Goal: Transaction & Acquisition: Purchase product/service

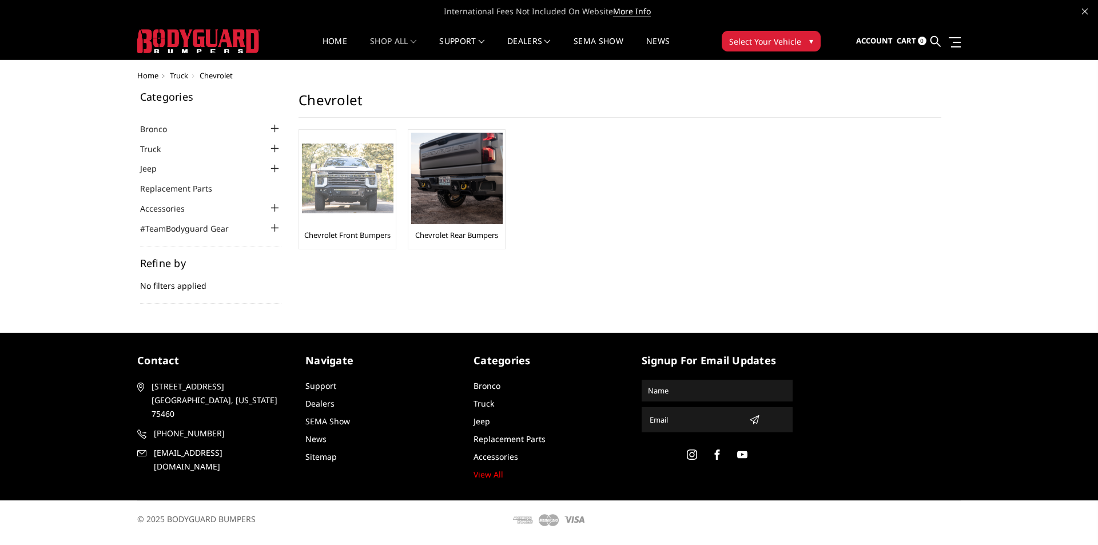
click at [351, 176] on img at bounding box center [348, 179] width 92 height 70
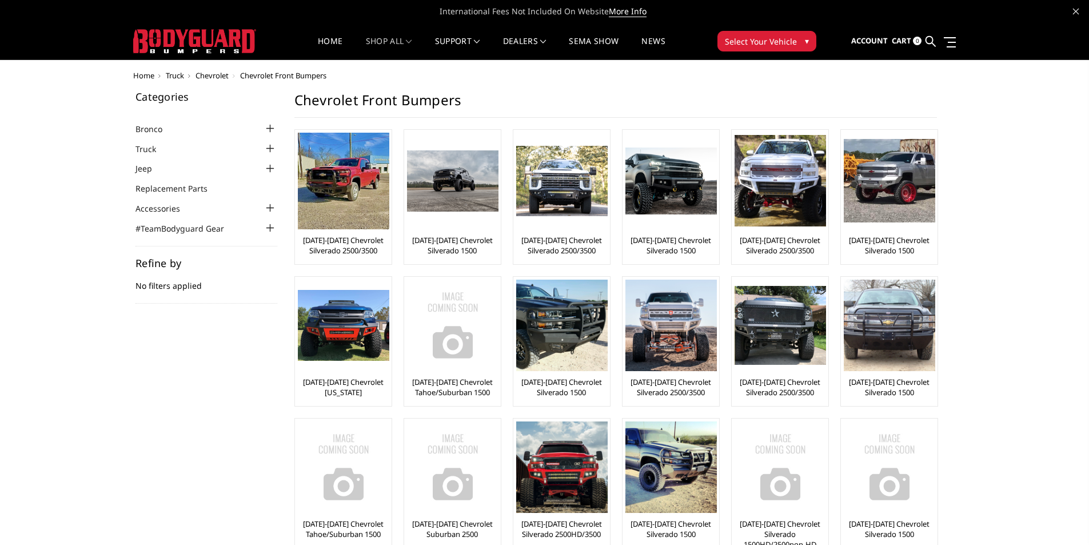
click at [205, 70] on body "International Fees Not Included On Website More Info Home shop all Bronco 2021-…" at bounding box center [544, 409] width 1089 height 818
click at [207, 74] on span "Chevrolet" at bounding box center [212, 75] width 33 height 10
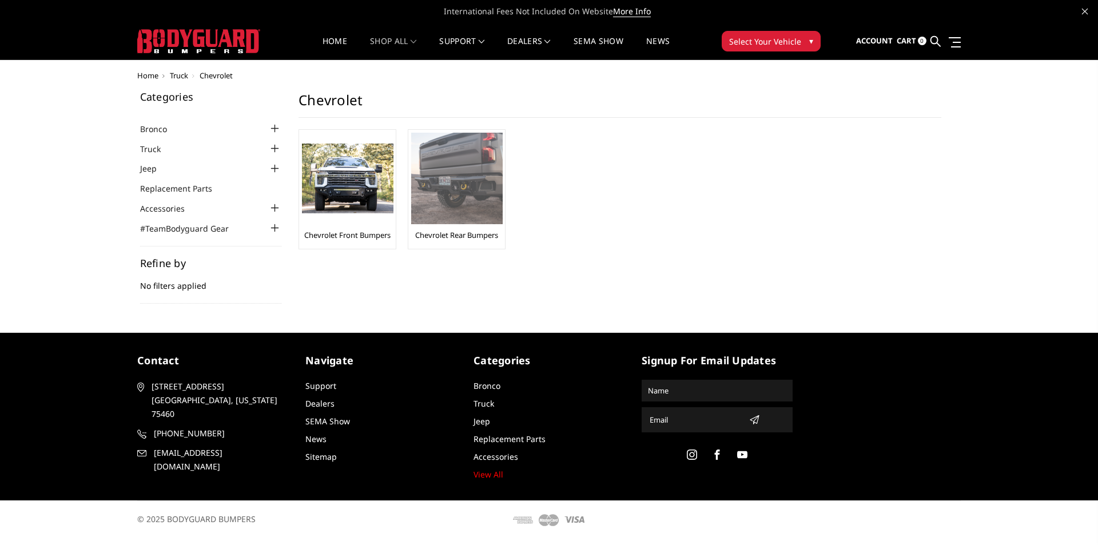
click at [434, 235] on link "Chevrolet Rear Bumpers" at bounding box center [456, 235] width 83 height 10
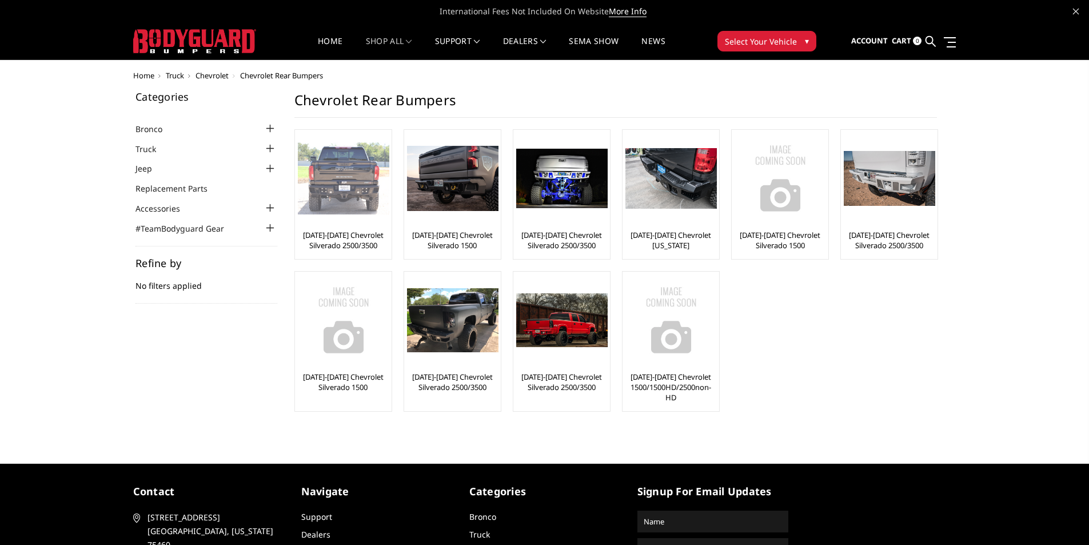
click at [338, 241] on link "[DATE]-[DATE] Chevrolet Silverado 2500/3500" at bounding box center [343, 240] width 91 height 21
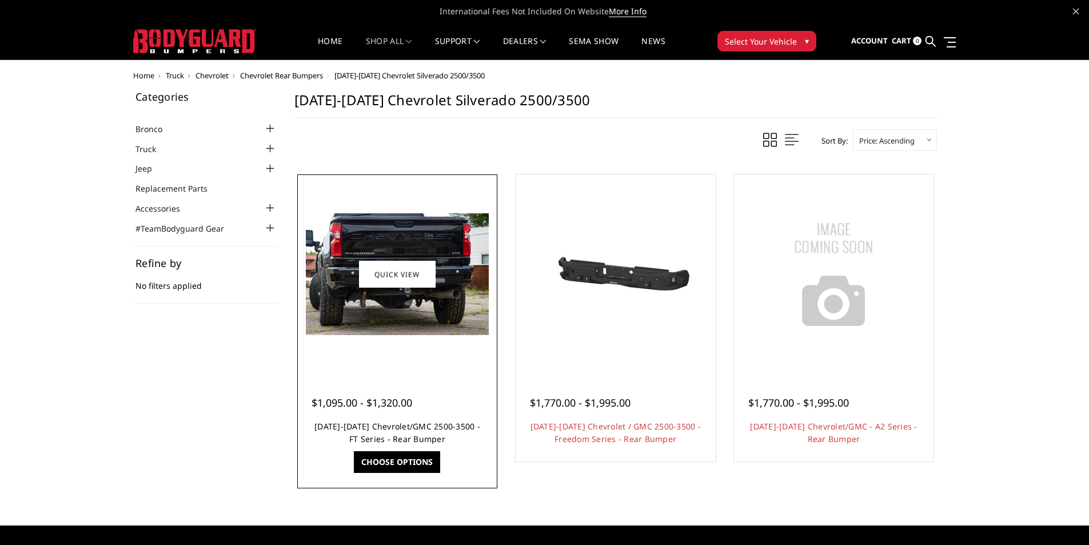
click at [377, 430] on link "[DATE]-[DATE] Chevrolet/GMC 2500-3500 - FT Series - Rear Bumper" at bounding box center [398, 432] width 166 height 23
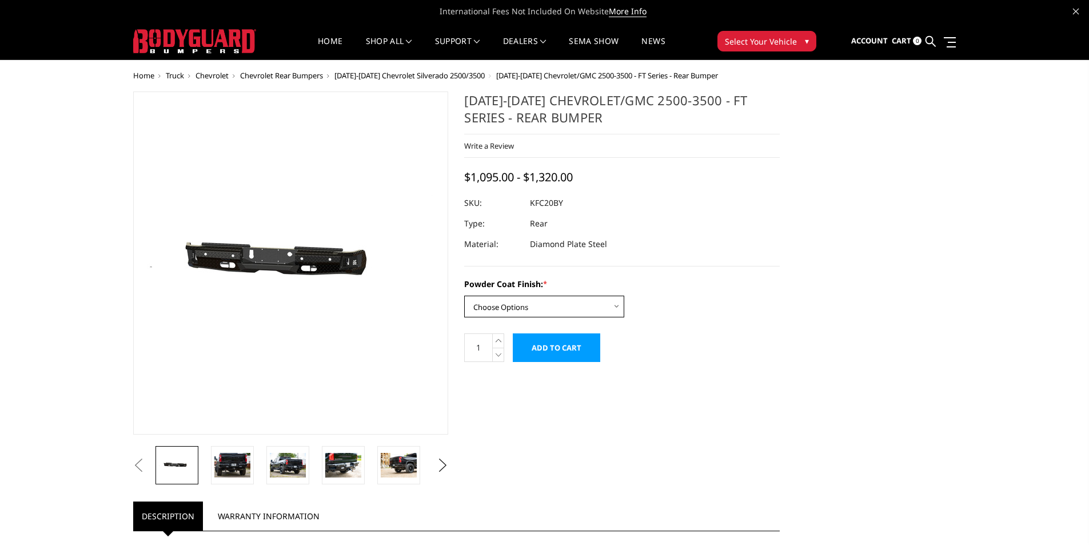
click at [523, 308] on select "Choose Options Bare Metal Gloss Black Powder Coat Textured Black Powder Coat" at bounding box center [544, 307] width 160 height 22
select select "3417"
click at [464, 296] on select "Choose Options Bare Metal Gloss Black Powder Coat Textured Black Powder Coat" at bounding box center [544, 307] width 160 height 22
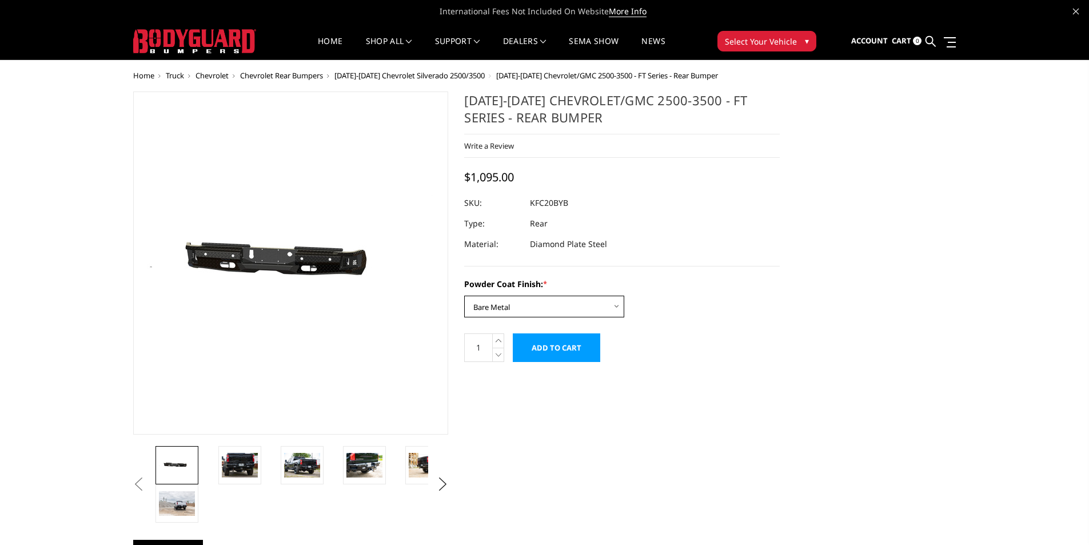
click at [509, 311] on select "Choose Options Bare Metal Gloss Black Powder Coat Textured Black Powder Coat" at bounding box center [544, 307] width 160 height 22
